Goal: Transaction & Acquisition: Purchase product/service

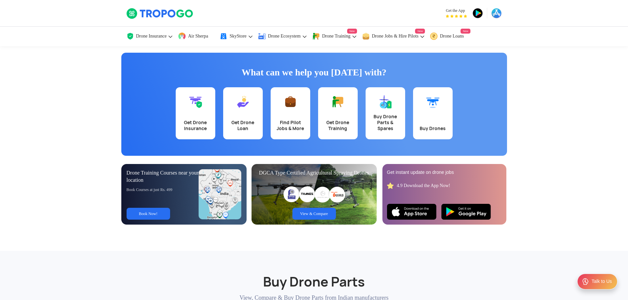
click at [193, 104] on img at bounding box center [195, 101] width 13 height 13
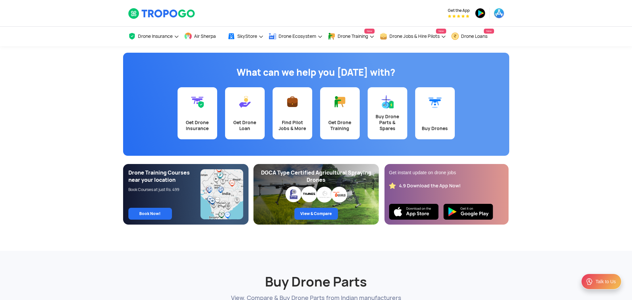
click at [193, 104] on img at bounding box center [197, 101] width 13 height 13
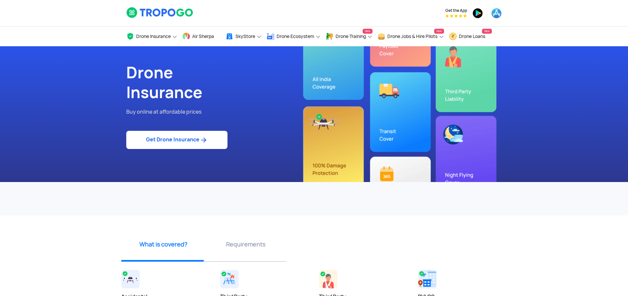
click at [161, 138] on link "Get Drone Insurance" at bounding box center [176, 140] width 101 height 18
click at [200, 141] on img at bounding box center [204, 140] width 8 height 8
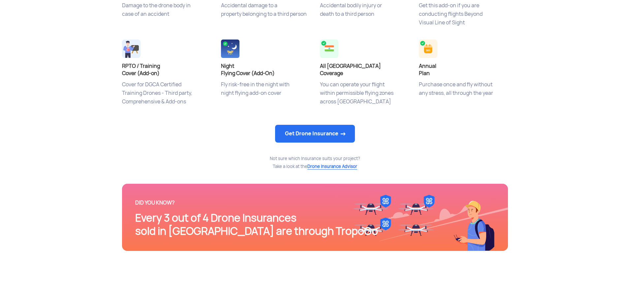
scroll to position [330, 0]
click at [344, 133] on link "Get Drone Insurance" at bounding box center [315, 134] width 80 height 18
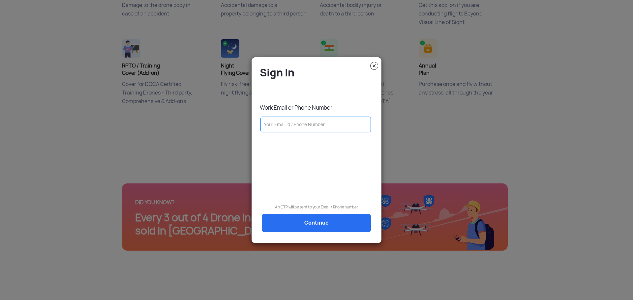
click at [454, 144] on modal-container "Sign In Work Email or Phone Number An OTP will be sent to your Email / Phone nu…" at bounding box center [316, 150] width 633 height 300
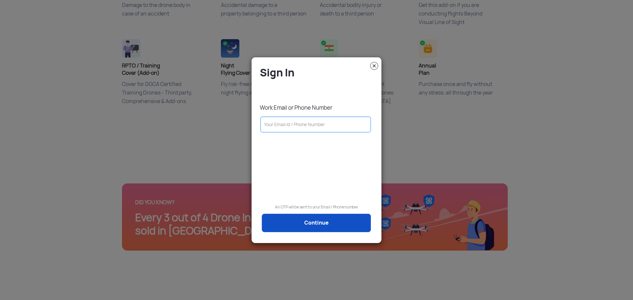
drag, startPoint x: 420, startPoint y: 137, endPoint x: 360, endPoint y: 221, distance: 102.8
click at [420, 137] on modal-container "Sign In Work Email or Phone Number An OTP will be sent to your Email / Phone nu…" at bounding box center [316, 150] width 633 height 300
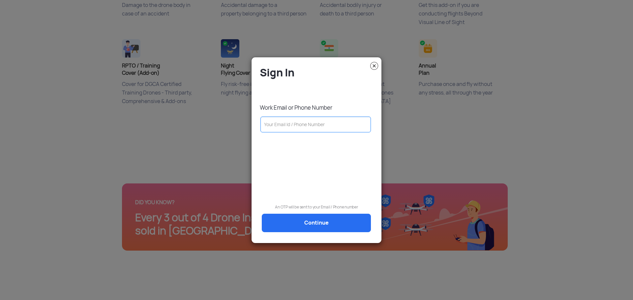
click at [373, 64] on img at bounding box center [374, 66] width 8 height 8
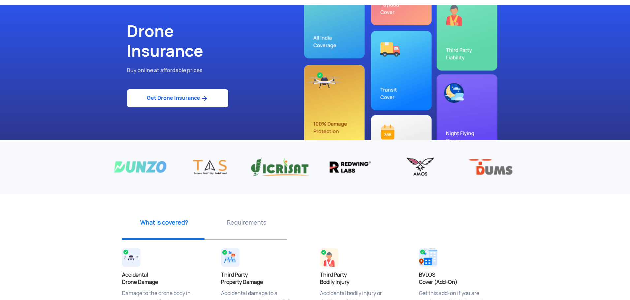
scroll to position [0, 0]
